Goal: Check status: Check status

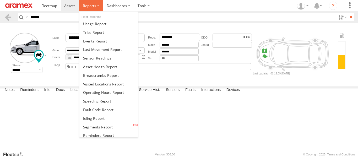
click at [85, 5] on span at bounding box center [89, 5] width 13 height 5
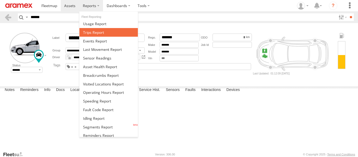
click at [94, 30] on span at bounding box center [93, 32] width 21 height 5
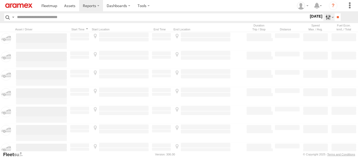
click at [323, 17] on label at bounding box center [328, 17] width 11 height 8
click at [0, 0] on label at bounding box center [0, 0] width 0 height 0
click at [309, 19] on label "[DATE]" at bounding box center [316, 16] width 15 height 6
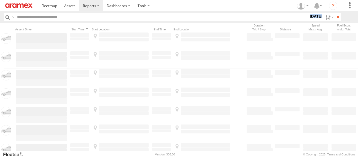
click at [318, 16] on label "[DATE]" at bounding box center [316, 16] width 15 height 6
click at [0, 0] on label at bounding box center [0, 0] width 0 height 0
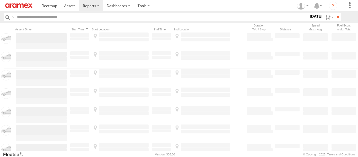
click at [0, 0] on label at bounding box center [0, 0] width 0 height 0
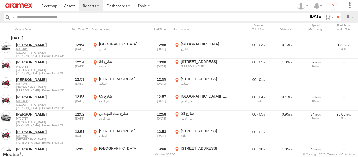
click at [0, 0] on label at bounding box center [0, 0] width 0 height 0
click at [335, 17] on input "**" at bounding box center [338, 17] width 6 height 8
